Goal: Download file/media

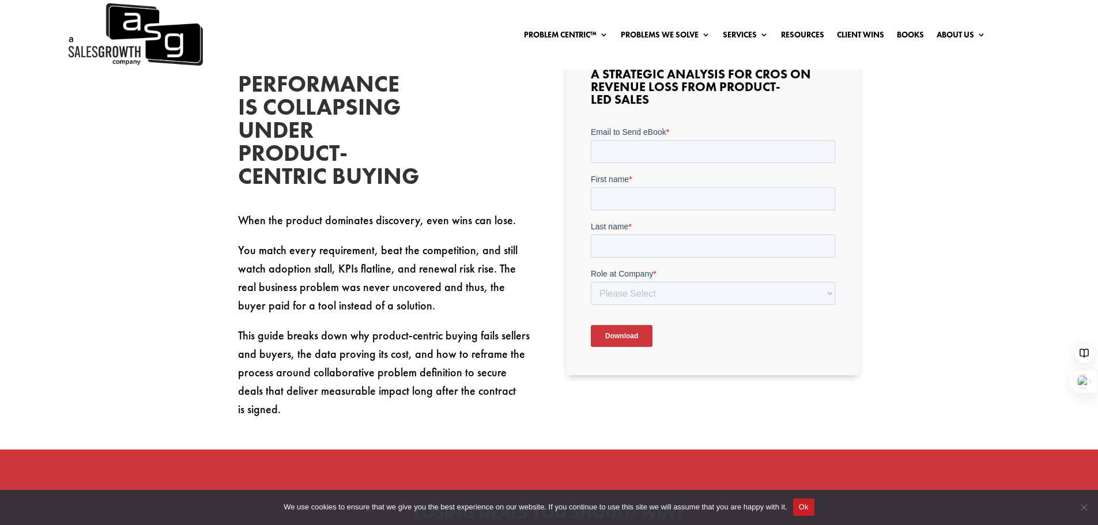
scroll to position [403, 0]
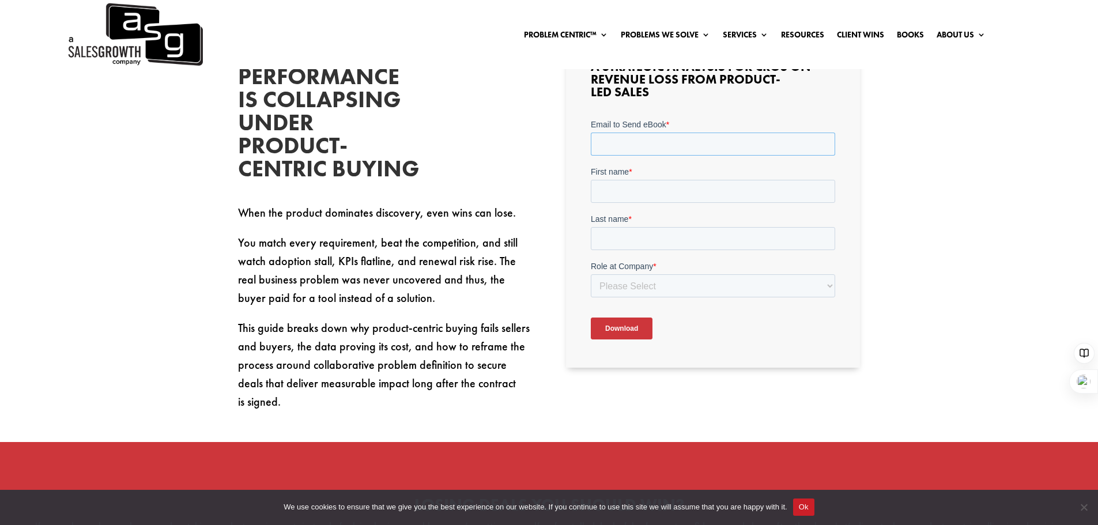
click at [662, 137] on input "Email to Send eBook *" at bounding box center [713, 144] width 244 height 23
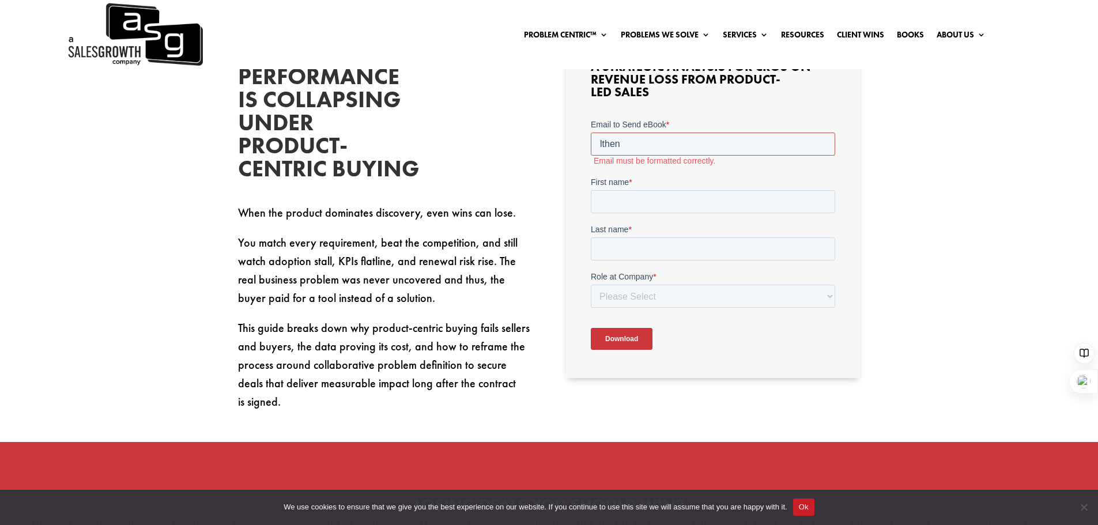
type input "[EMAIL_ADDRESS][DOMAIN_NAME]"
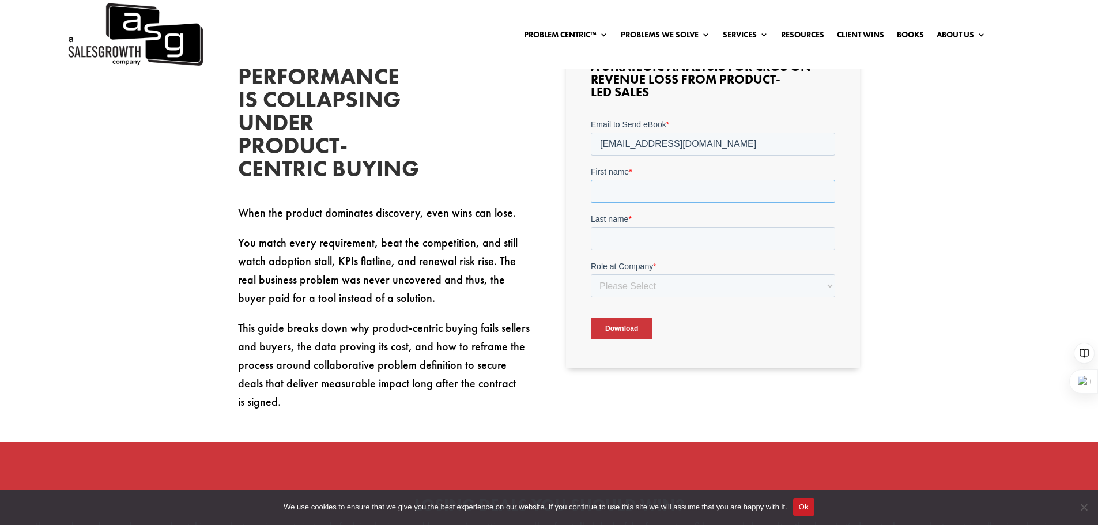
click at [652, 191] on input "First name *" at bounding box center [713, 191] width 244 height 23
type input "[PERSON_NAME]"
click at [658, 233] on input "Last name *" at bounding box center [713, 238] width 244 height 23
type input "Then"
click at [651, 280] on select "Please Select C-Level (CRO, CSO, etc) Senior Leadership (VP of Sales, VP of Ena…" at bounding box center [713, 285] width 244 height 23
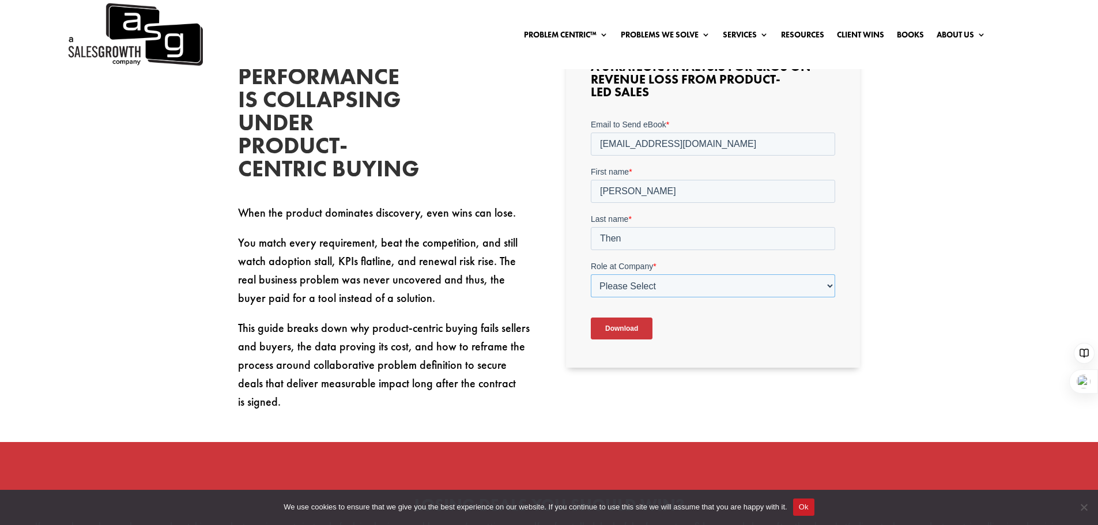
select select "Individual Contributor (AE, SDR, CSM, etc)"
click at [591, 274] on select "Please Select C-Level (CRO, CSO, etc) Senior Leadership (VP of Sales, VP of Ena…" at bounding box center [713, 285] width 244 height 23
click at [624, 329] on input "Download" at bounding box center [622, 329] width 62 height 22
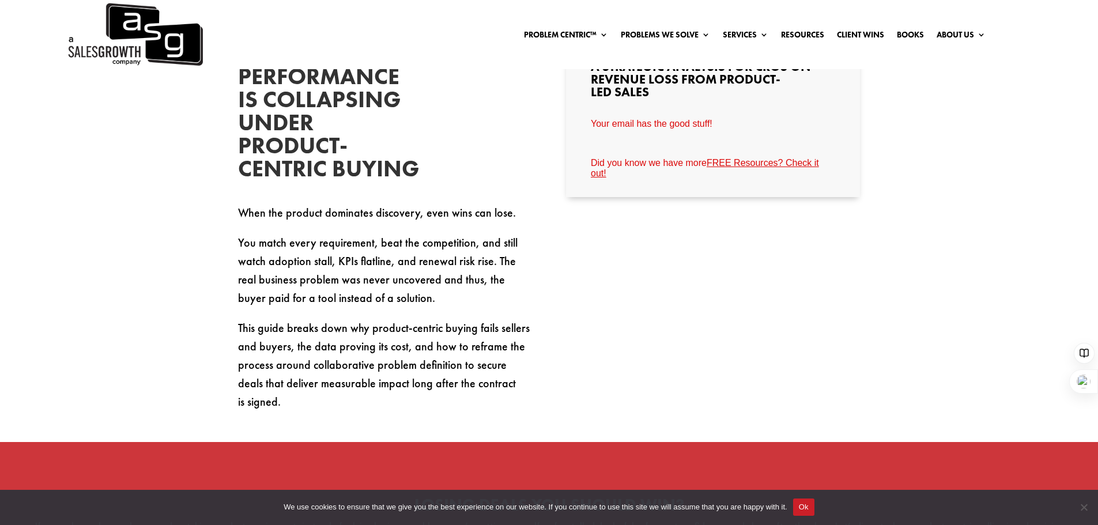
click at [730, 163] on link "FREE Resources? Check it out!" at bounding box center [705, 168] width 228 height 20
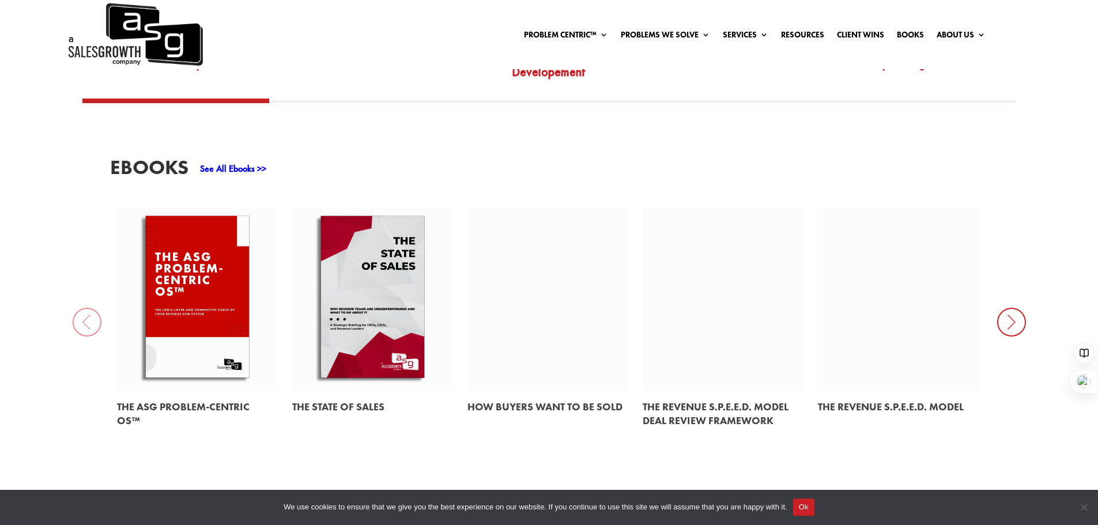
scroll to position [519, 0]
